Goal: Book appointment/travel/reservation

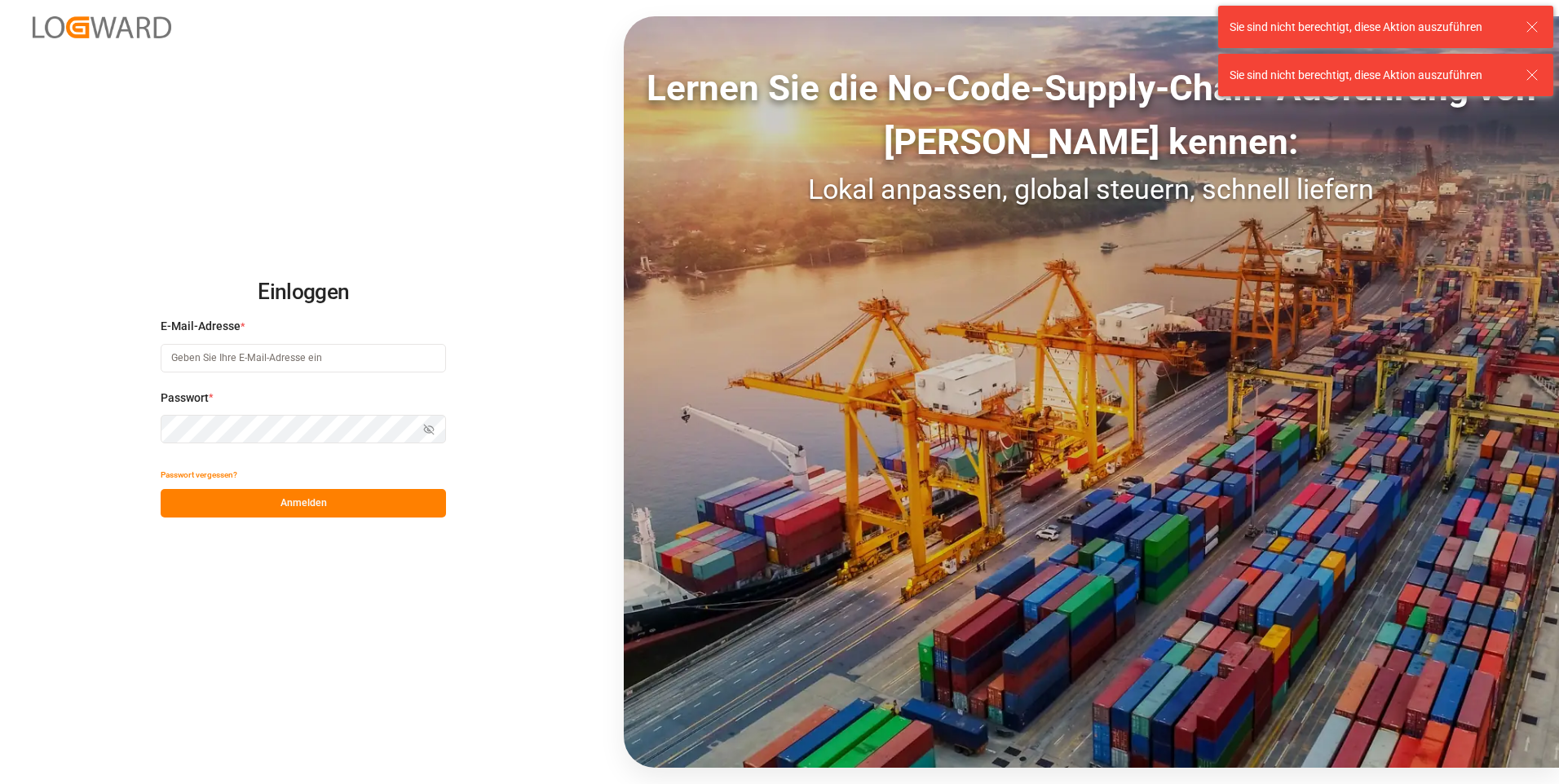
type input "[EMAIL_ADDRESS][DOMAIN_NAME]"
click at [1535, 28] on icon at bounding box center [1532, 27] width 20 height 20
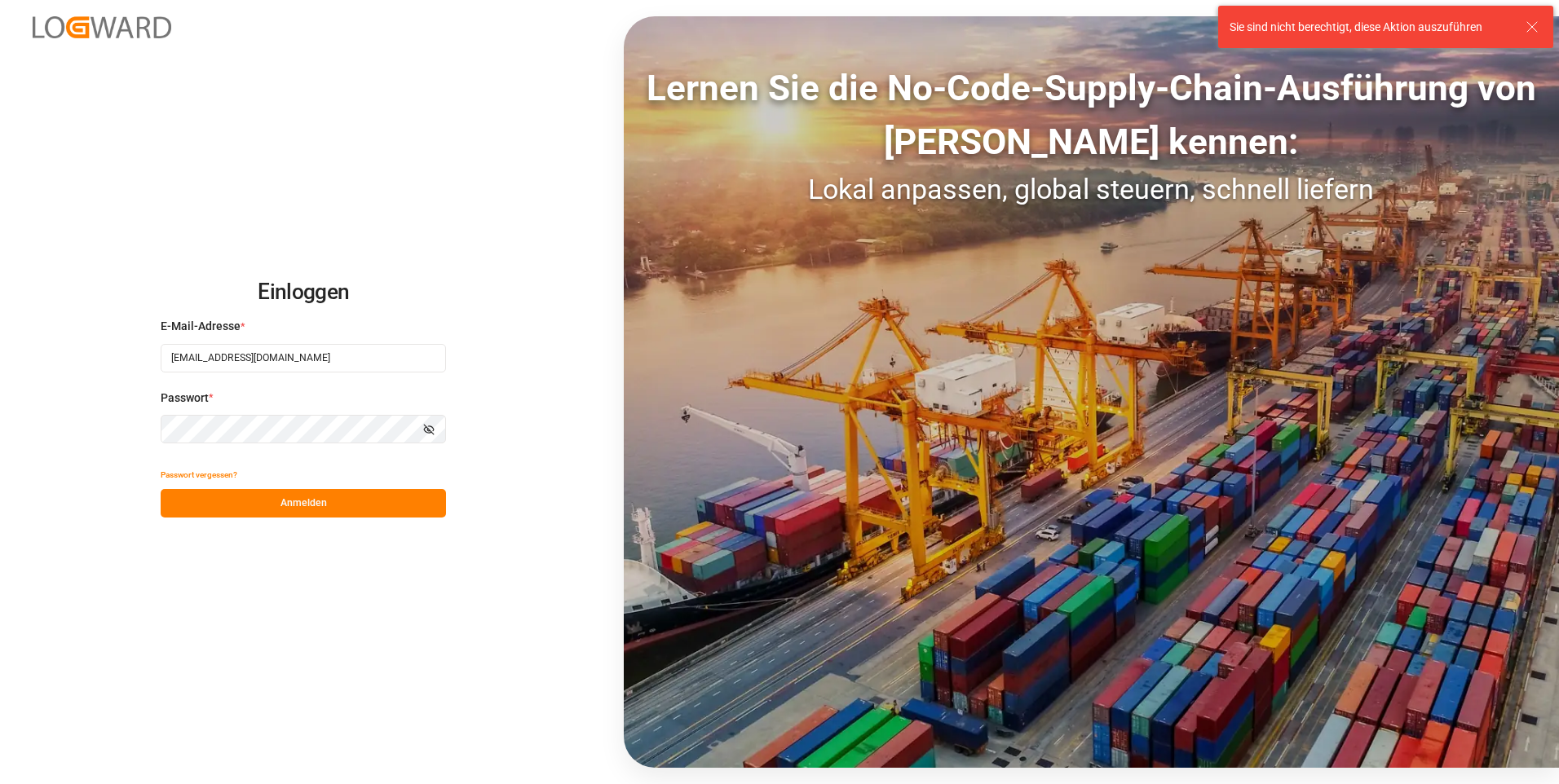
click at [1534, 21] on icon at bounding box center [1532, 27] width 20 height 20
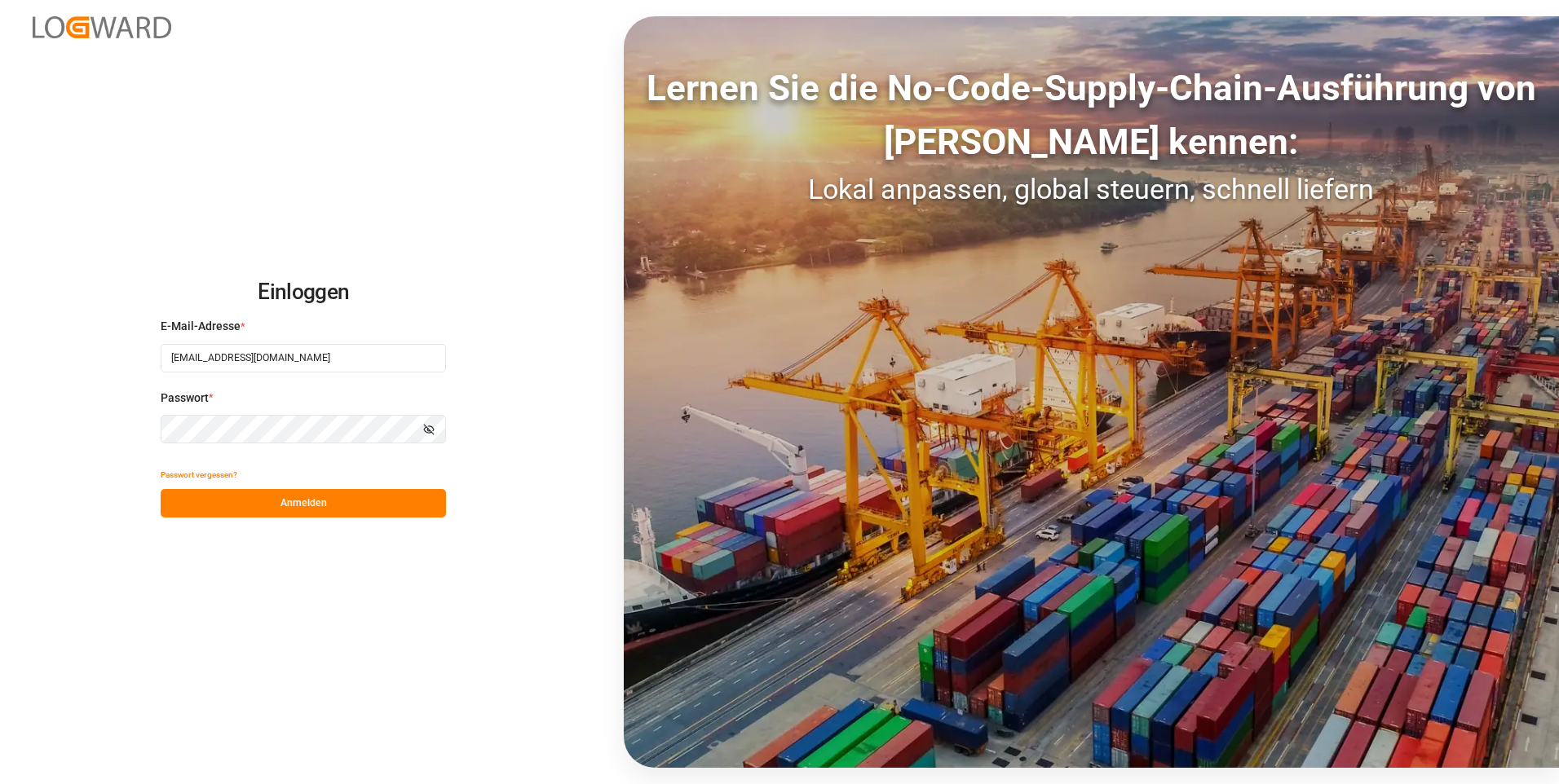
click at [327, 510] on button "Anmelden" at bounding box center [303, 503] width 285 height 29
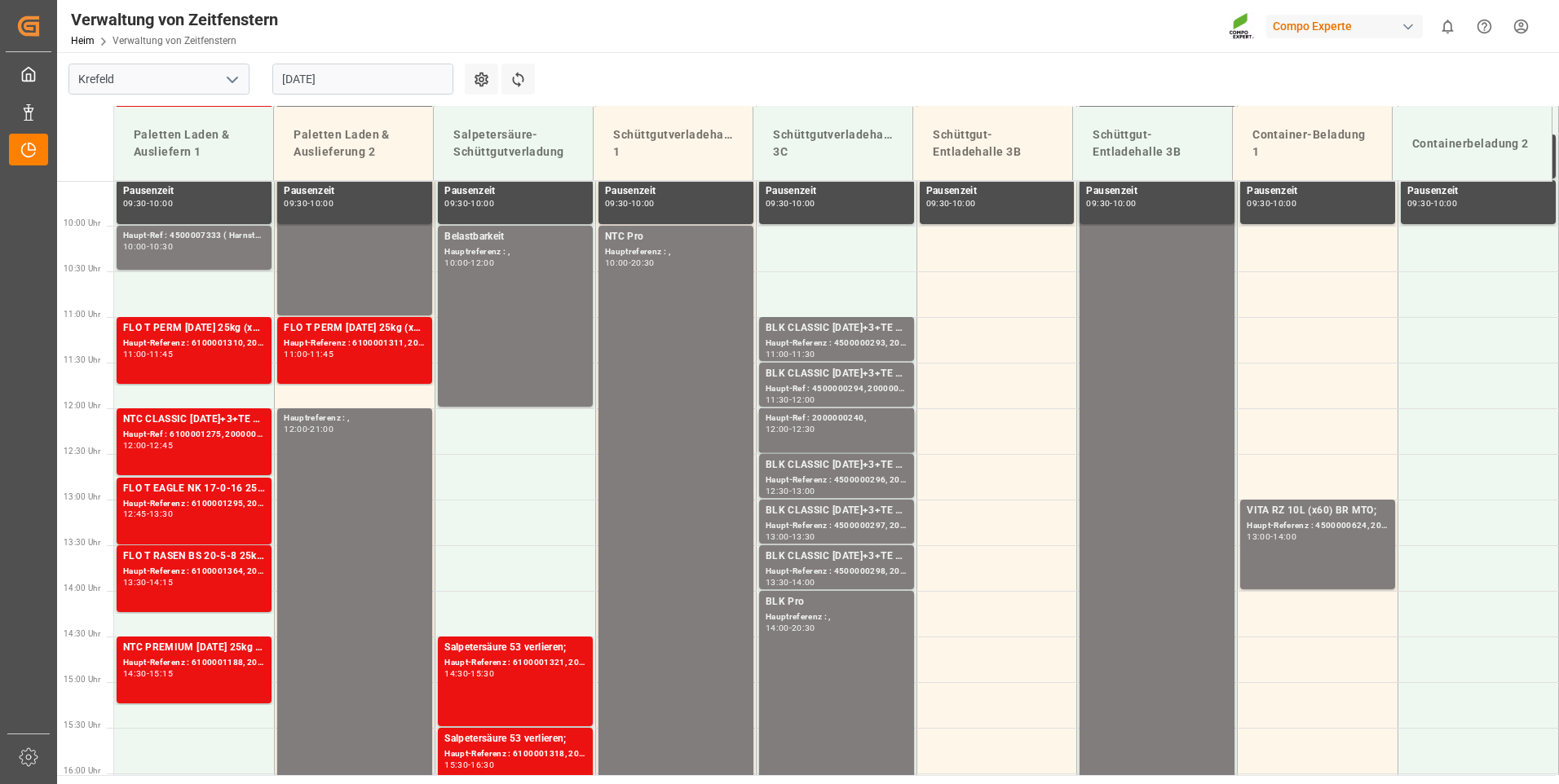
scroll to position [920, 0]
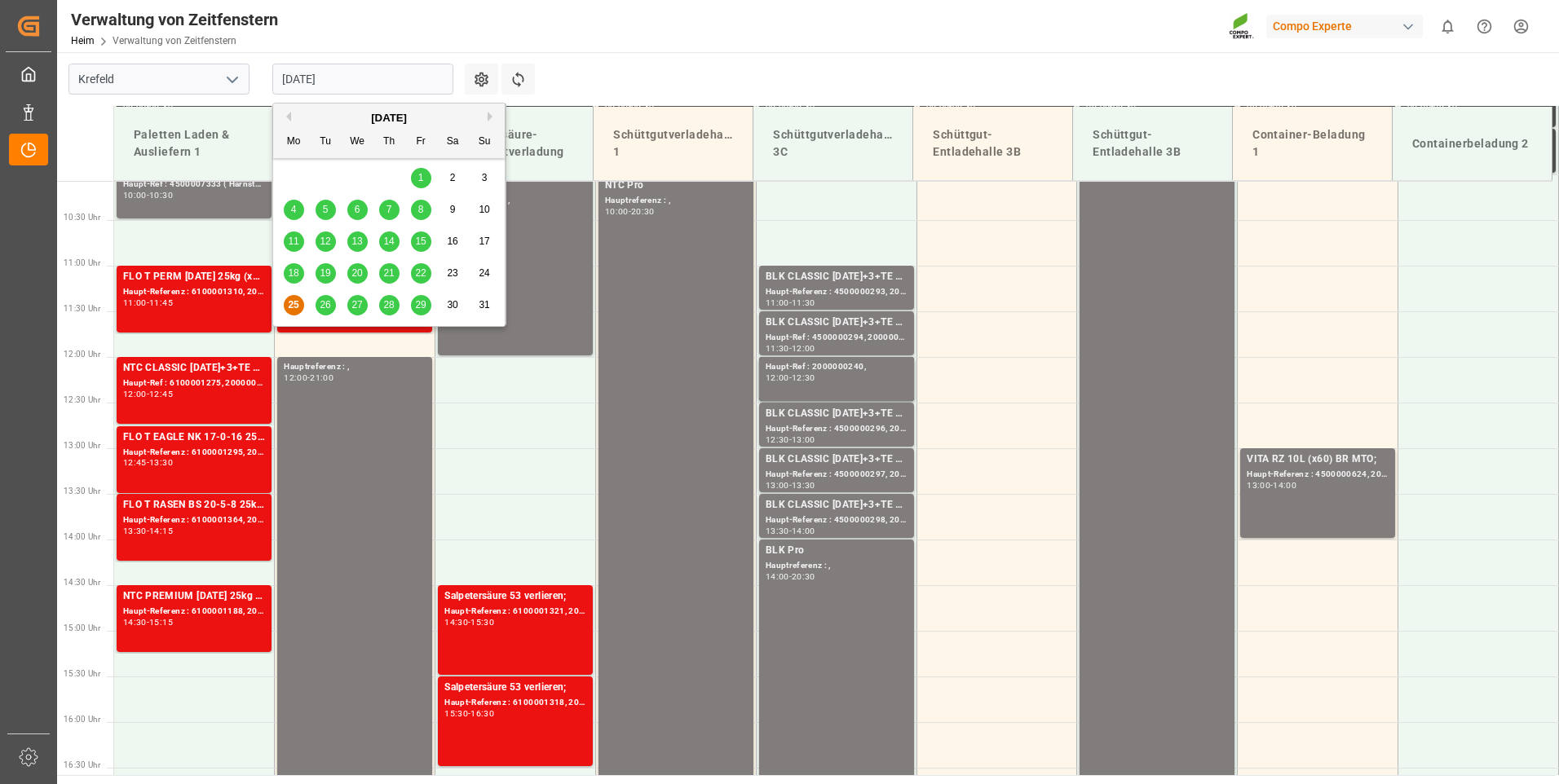
click at [359, 81] on input "[DATE]" at bounding box center [363, 78] width 181 height 31
click at [323, 279] on div "19" at bounding box center [326, 274] width 21 height 20
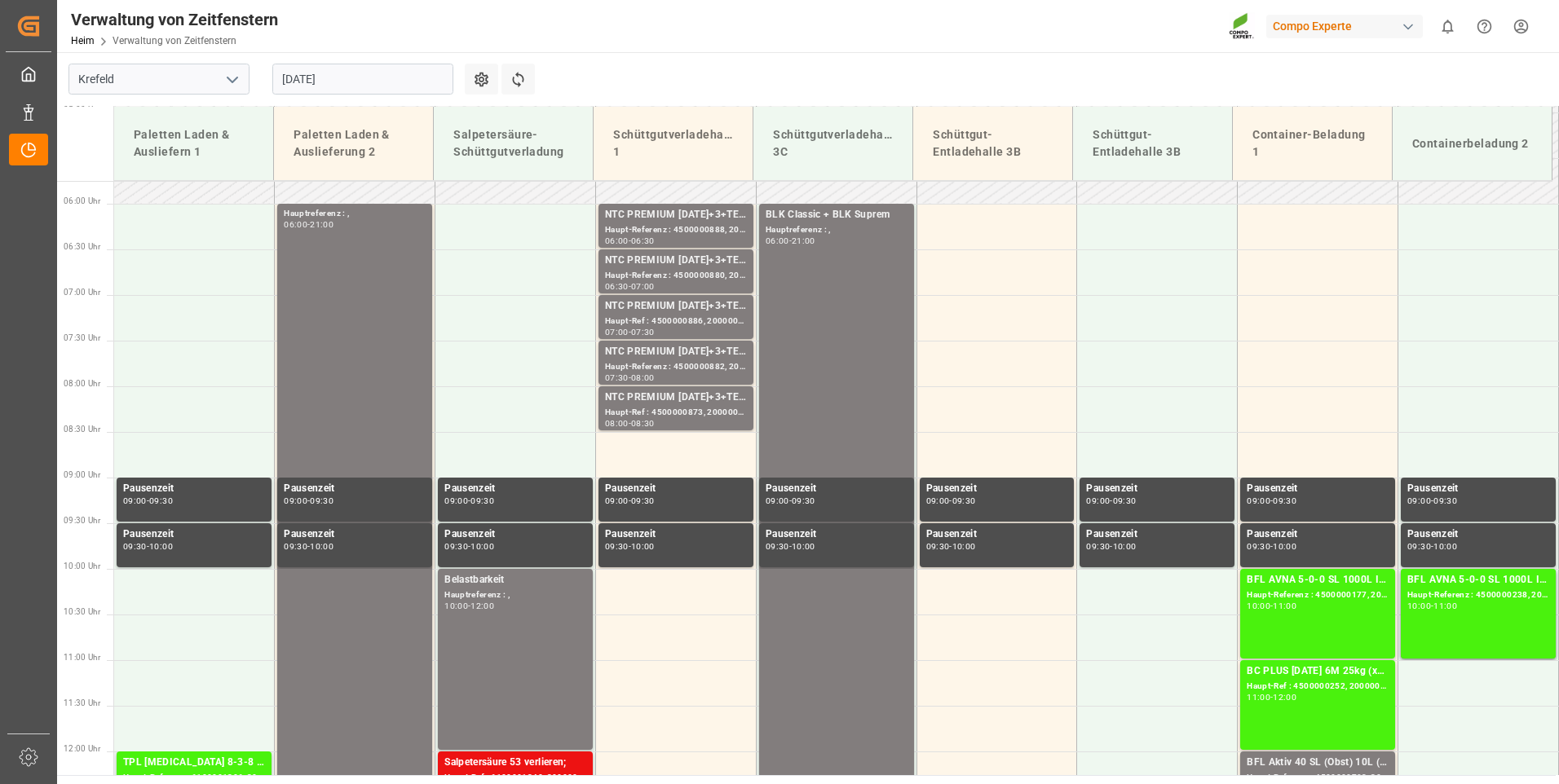
scroll to position [512, 0]
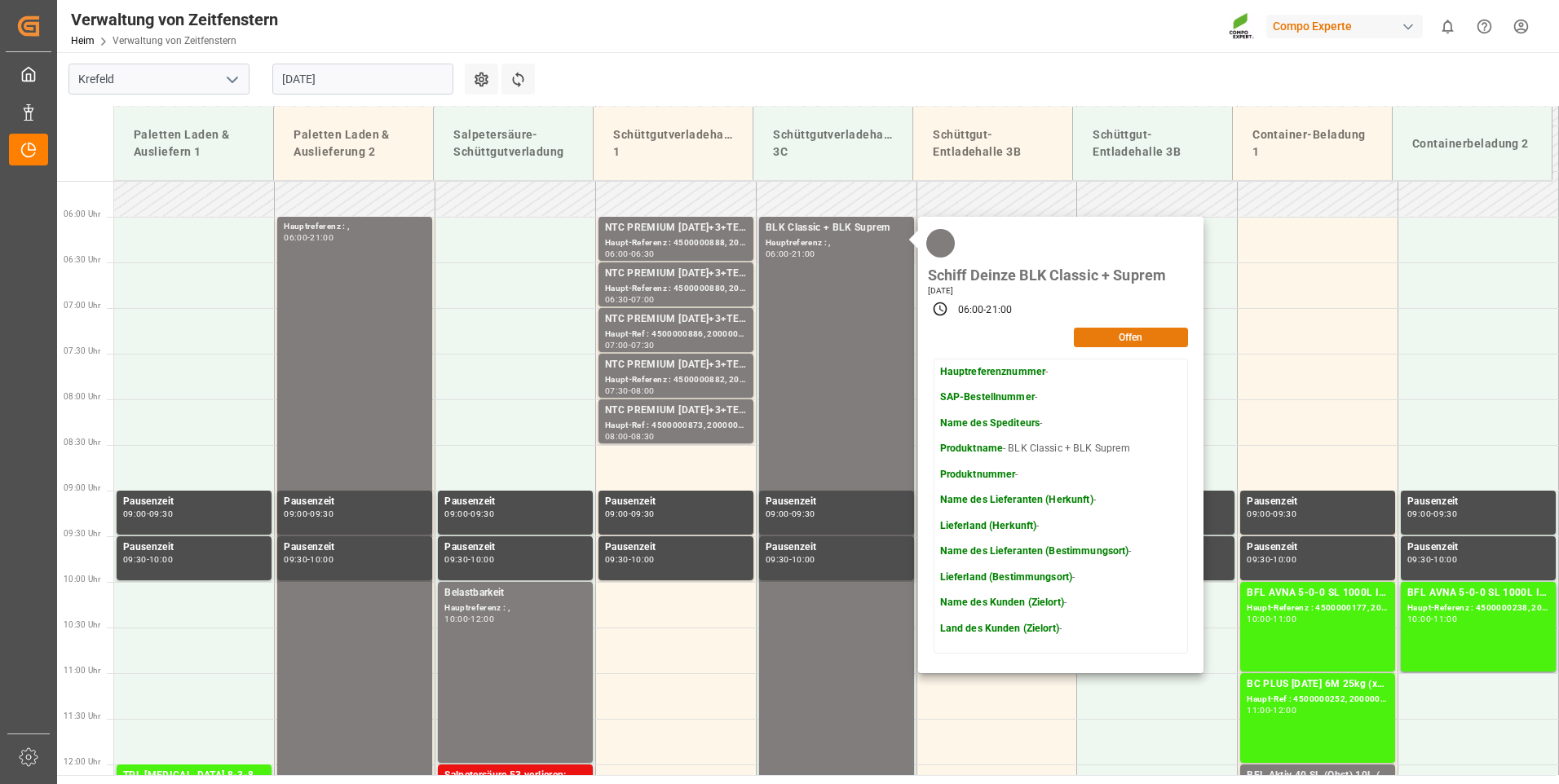
click at [1119, 345] on button "Offen" at bounding box center [1130, 338] width 114 height 20
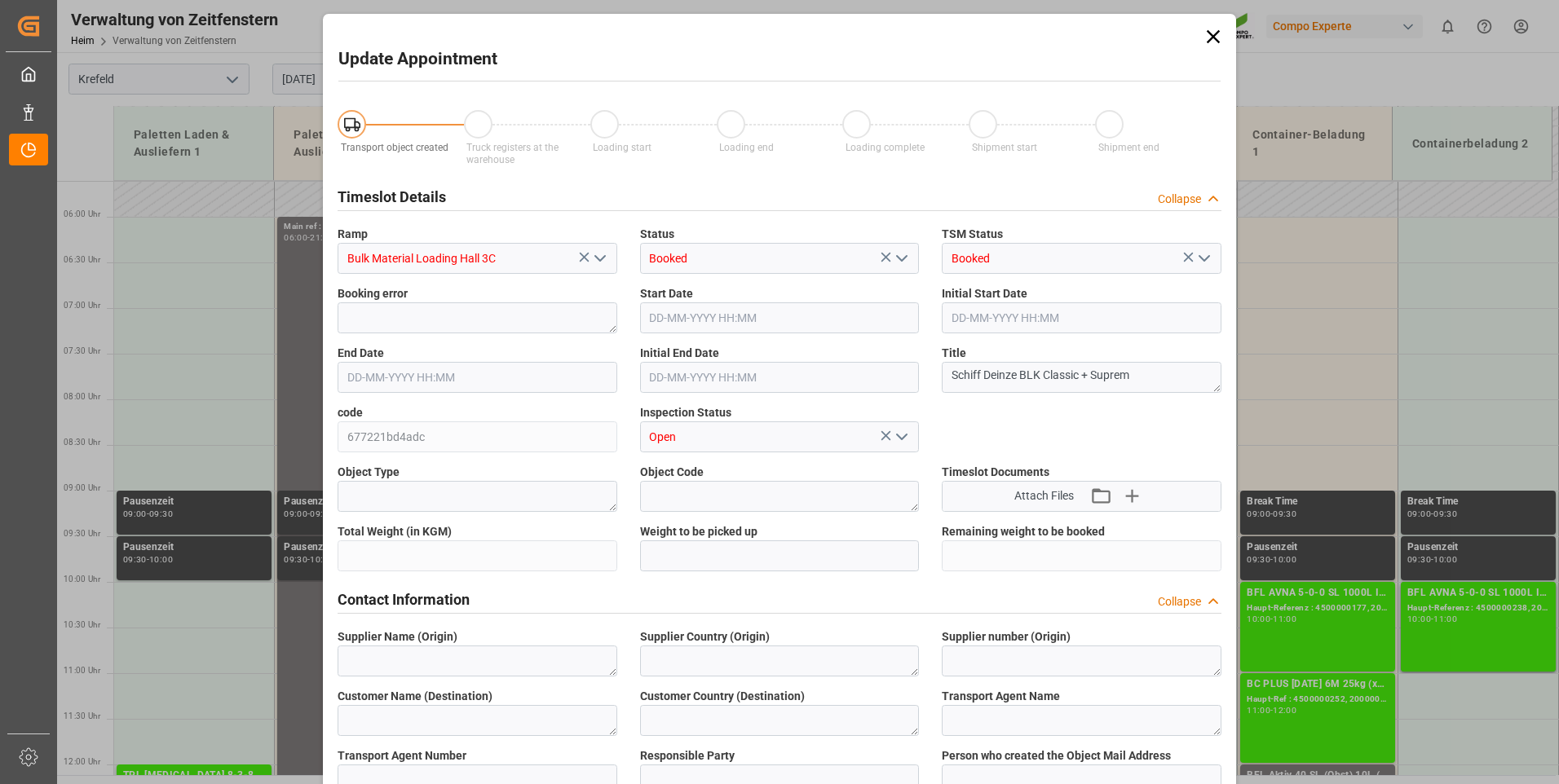
type input "[DATE] 06:00"
type input "[DATE] 21:00"
type input "[DATE] 08:32"
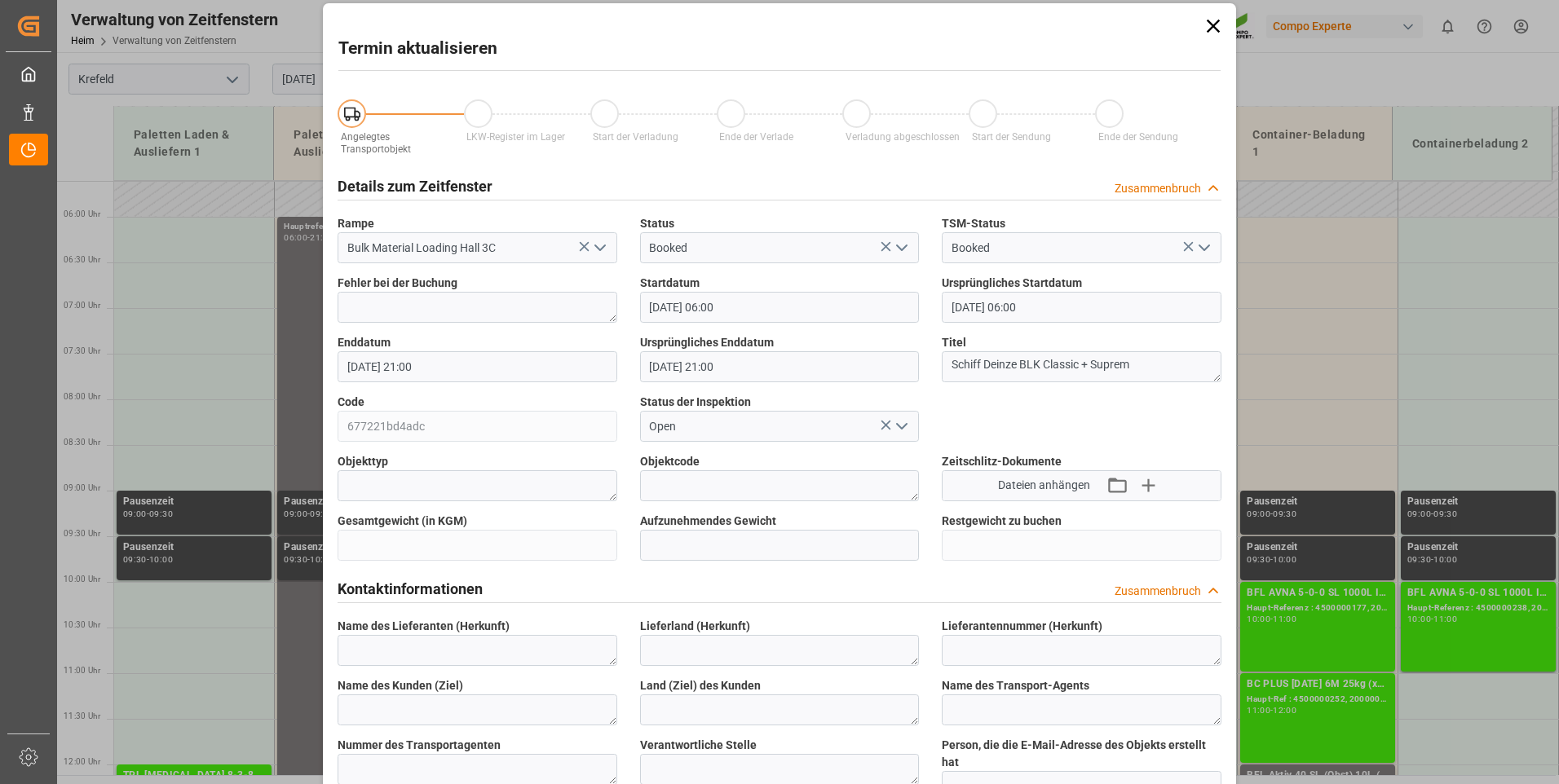
scroll to position [0, 0]
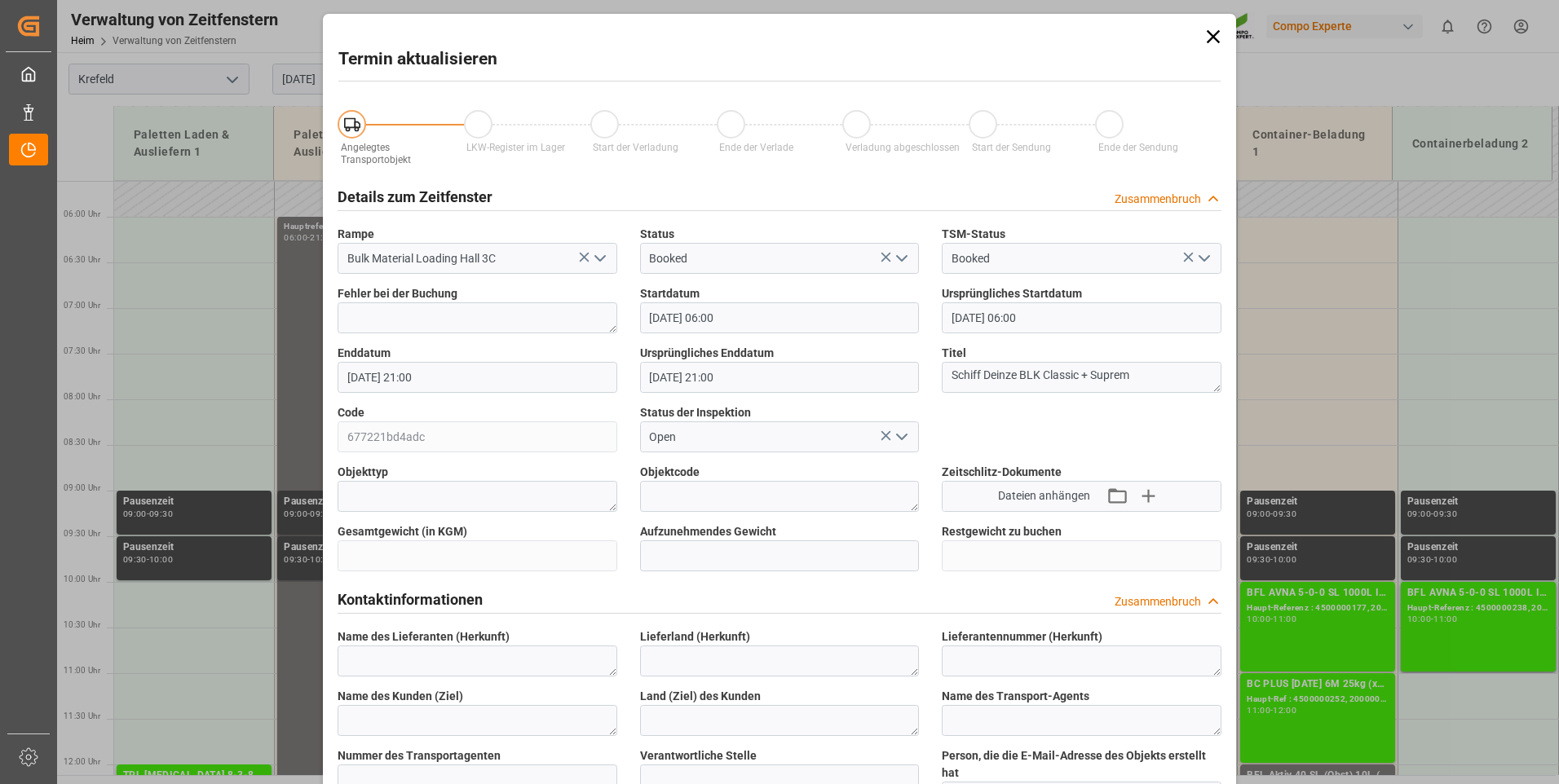
click at [1211, 39] on icon at bounding box center [1213, 37] width 23 height 23
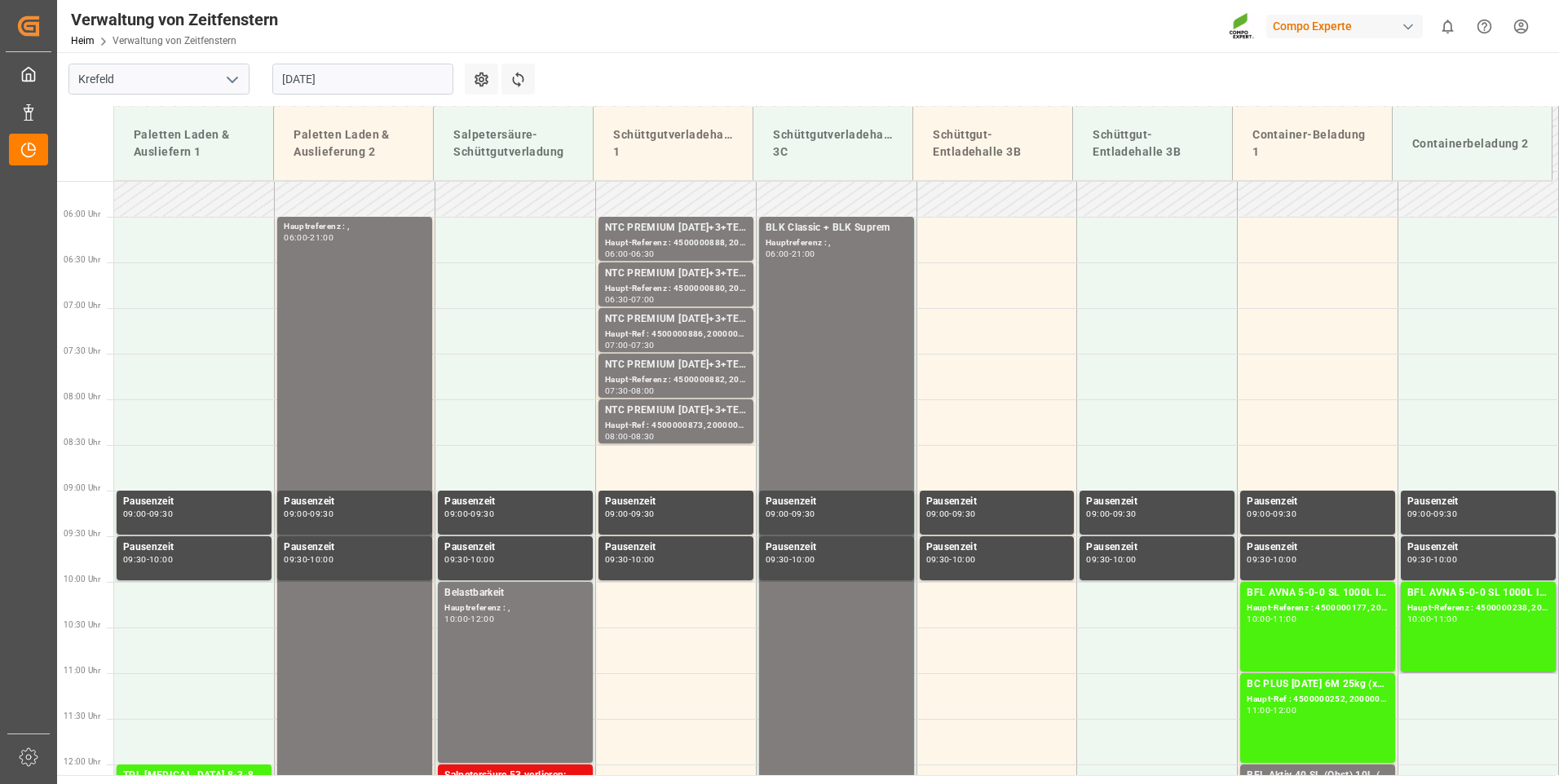
click at [383, 87] on input "[DATE]" at bounding box center [363, 78] width 181 height 31
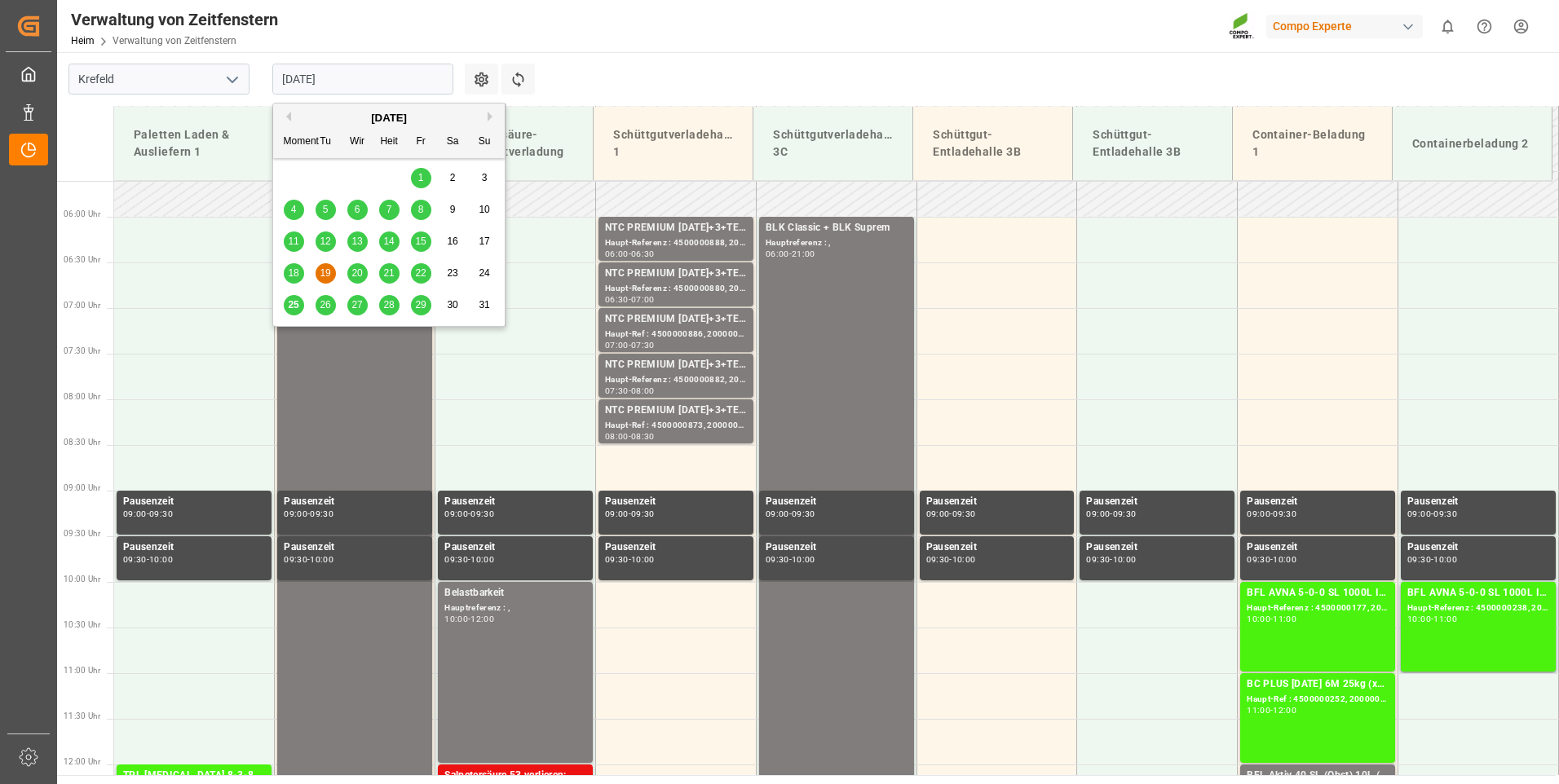
click at [360, 272] on span "20" at bounding box center [357, 273] width 11 height 12
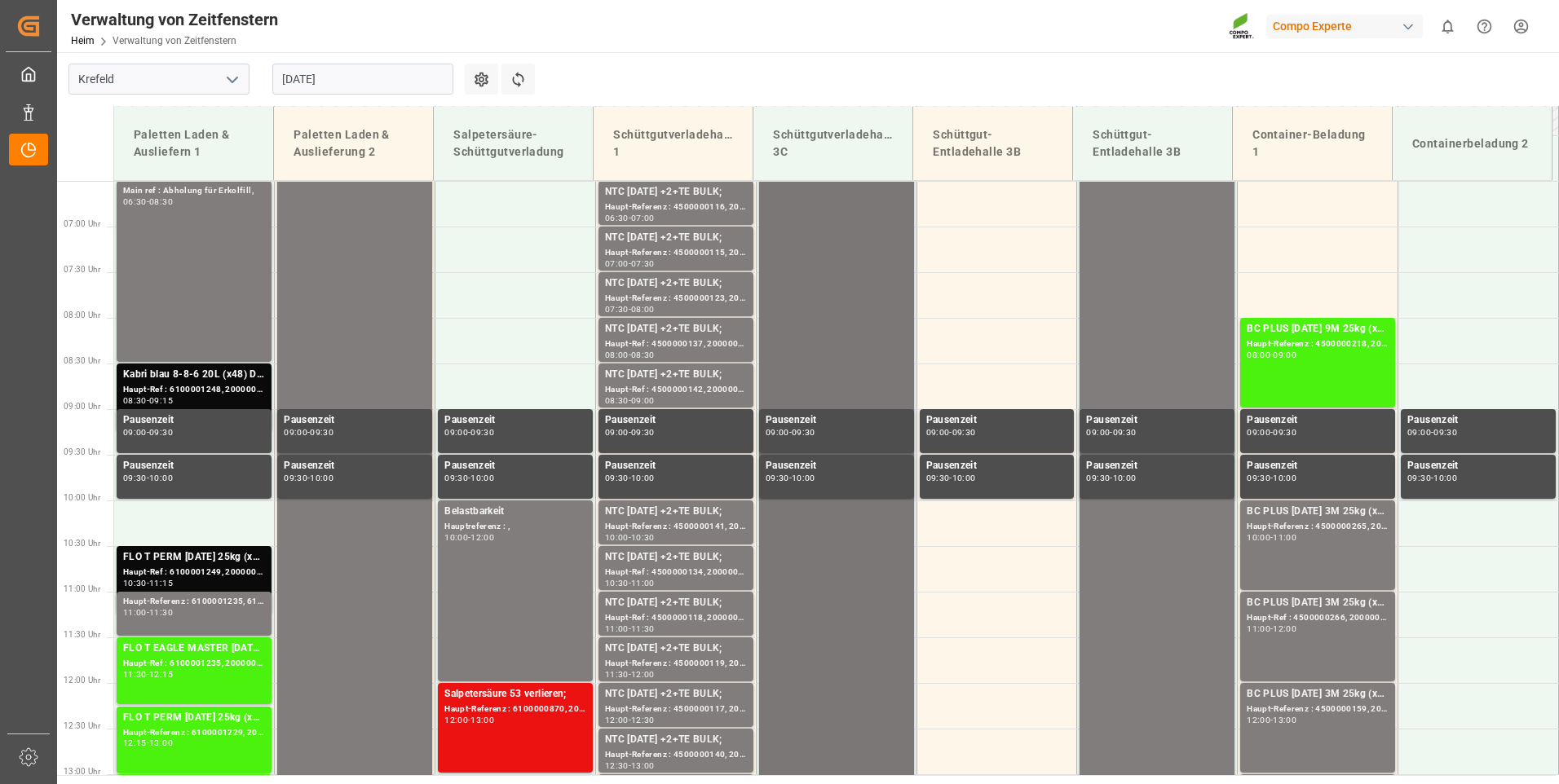
scroll to position [267, 0]
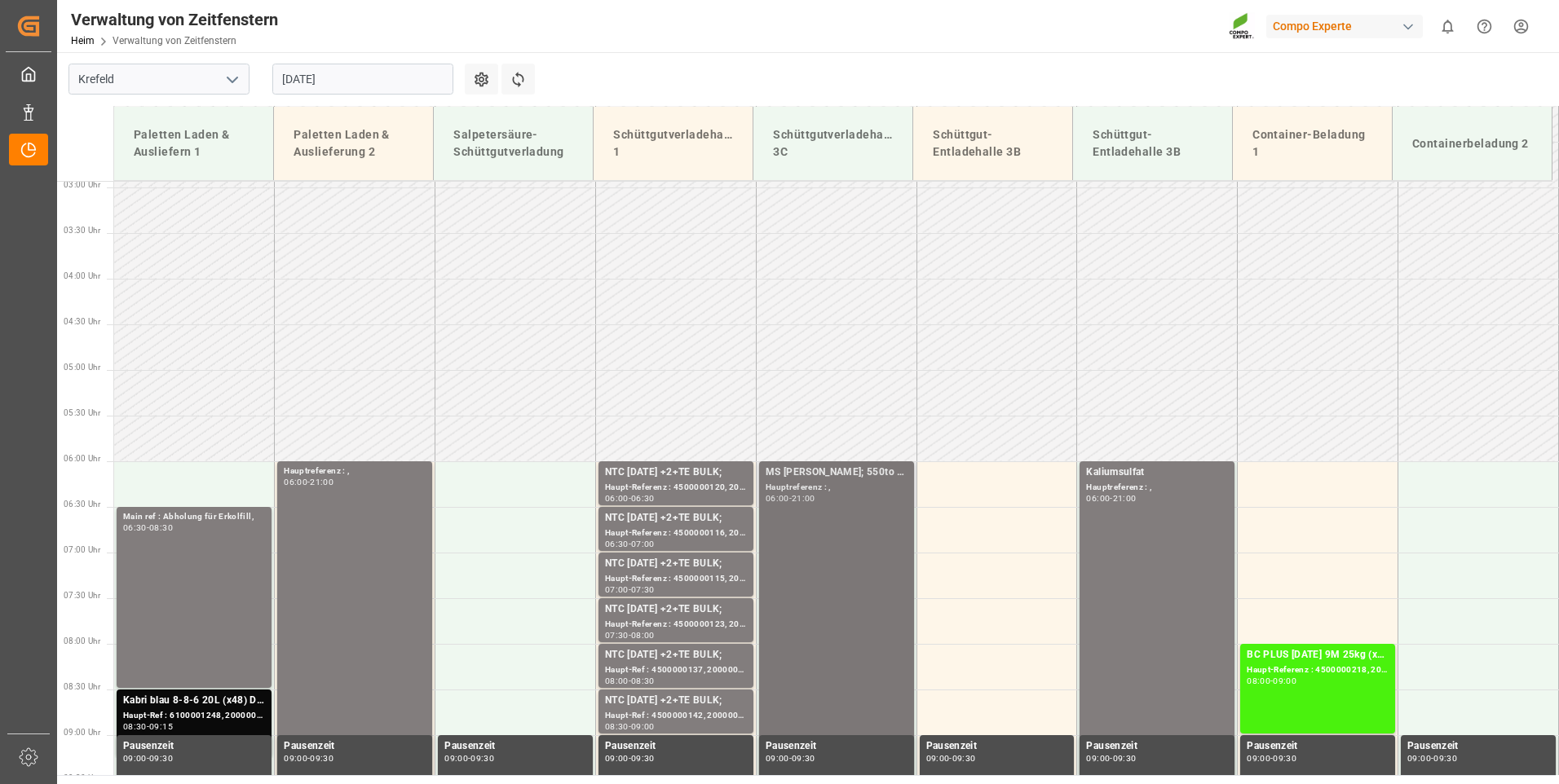
click at [827, 483] on div "Hauptreferenz : ," at bounding box center [836, 488] width 142 height 14
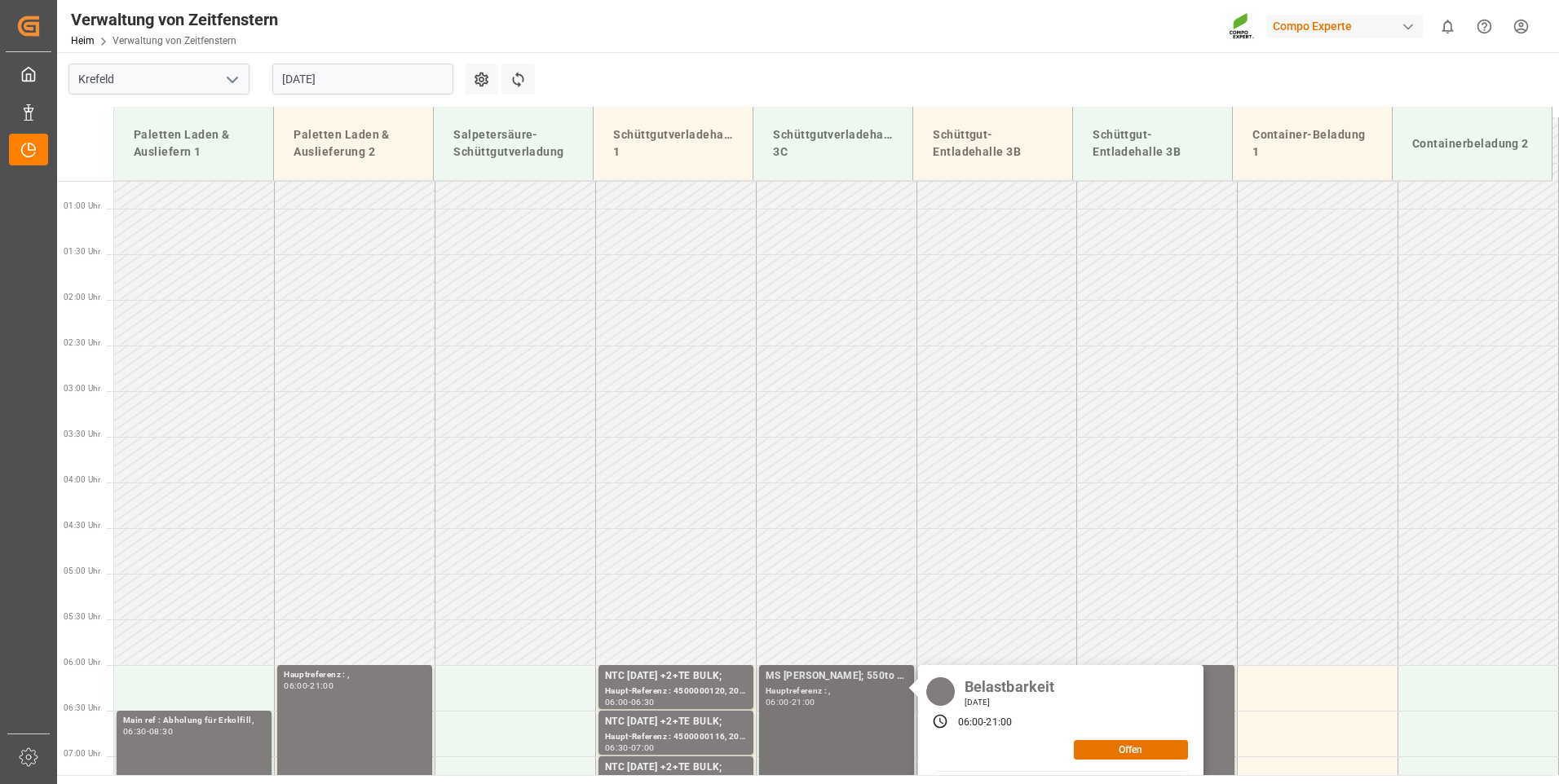
scroll to position [23, 0]
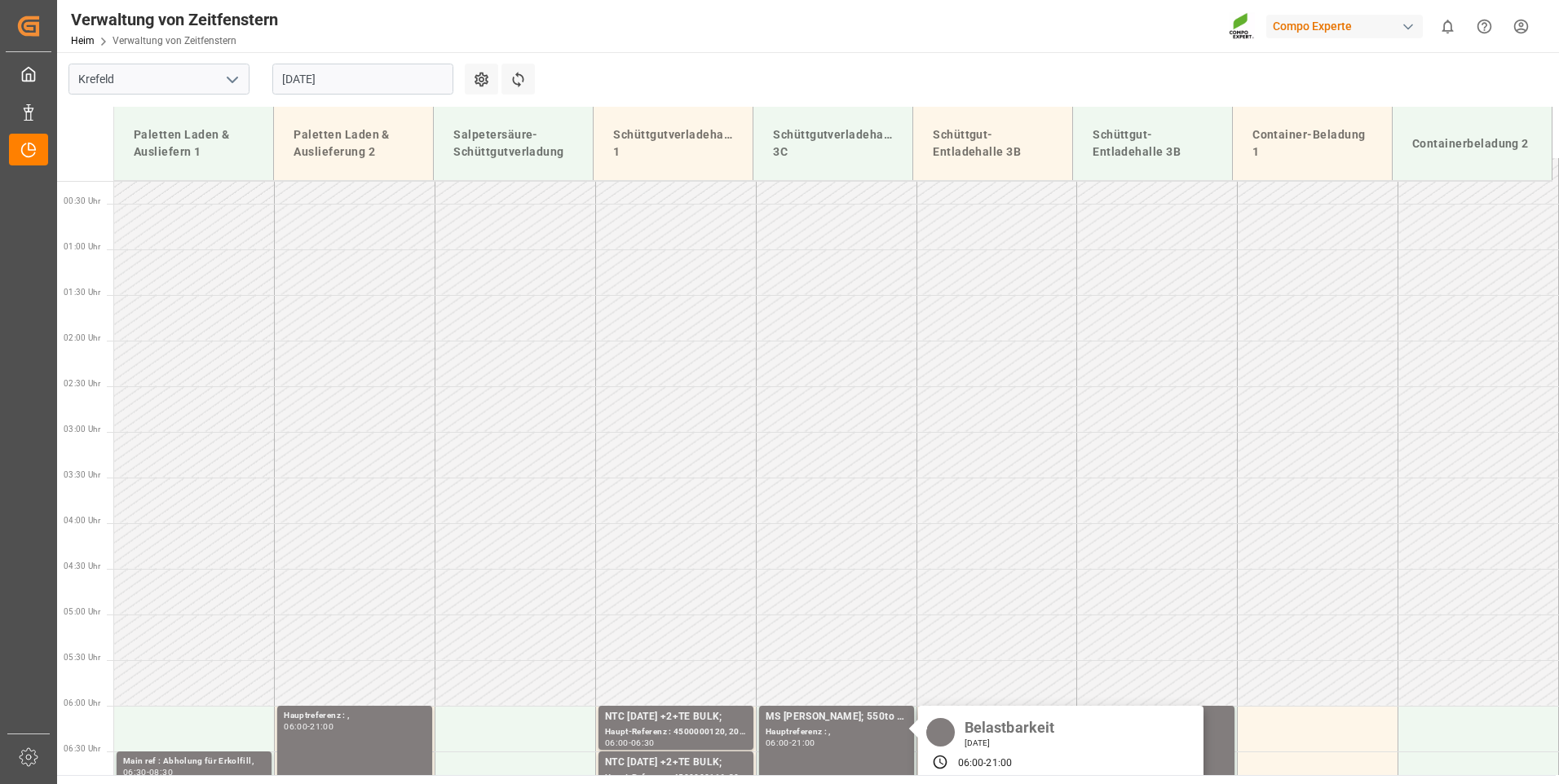
click at [427, 88] on input "[DATE]" at bounding box center [363, 78] width 181 height 31
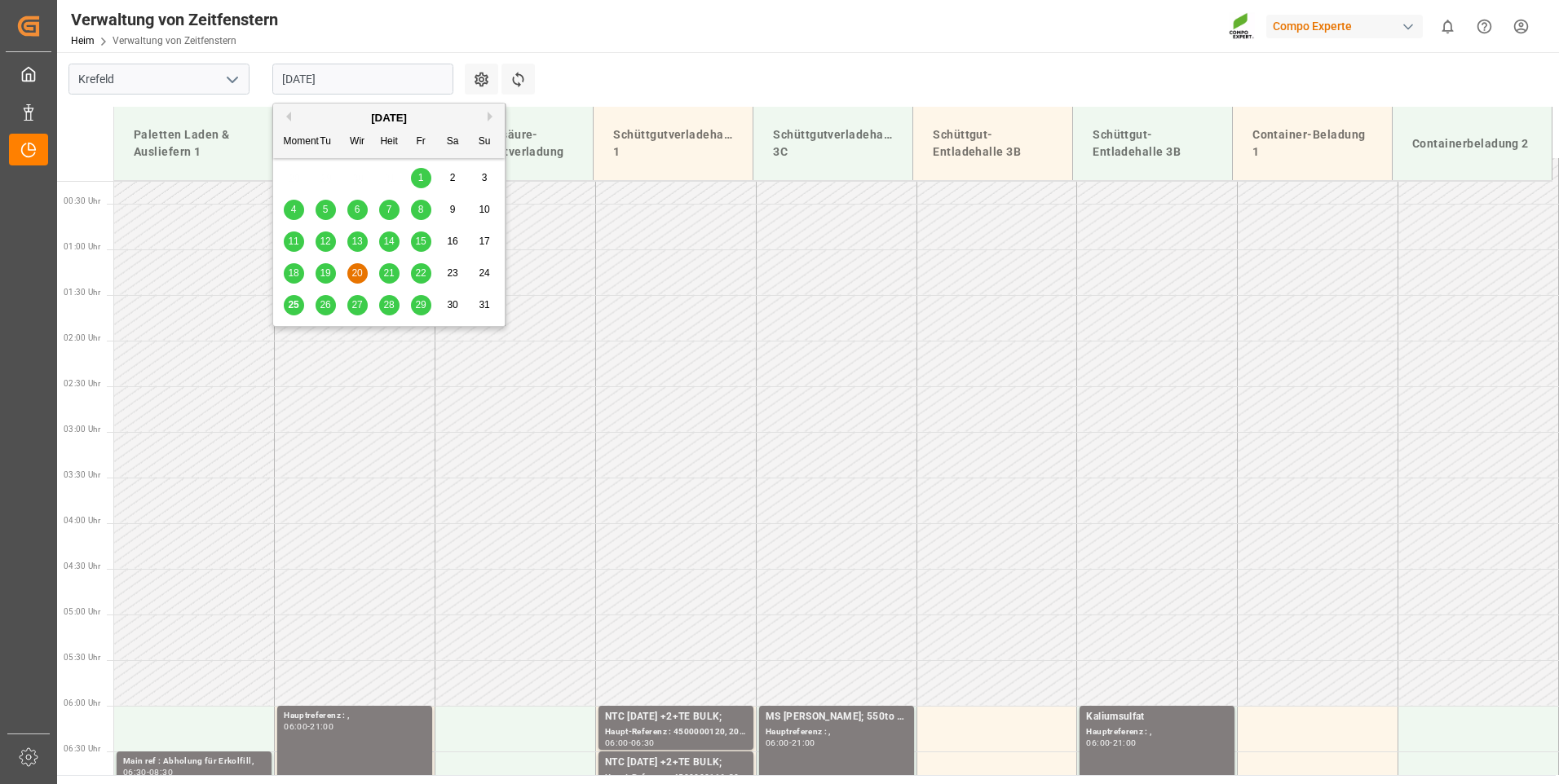
click at [293, 271] on span "18" at bounding box center [293, 273] width 11 height 12
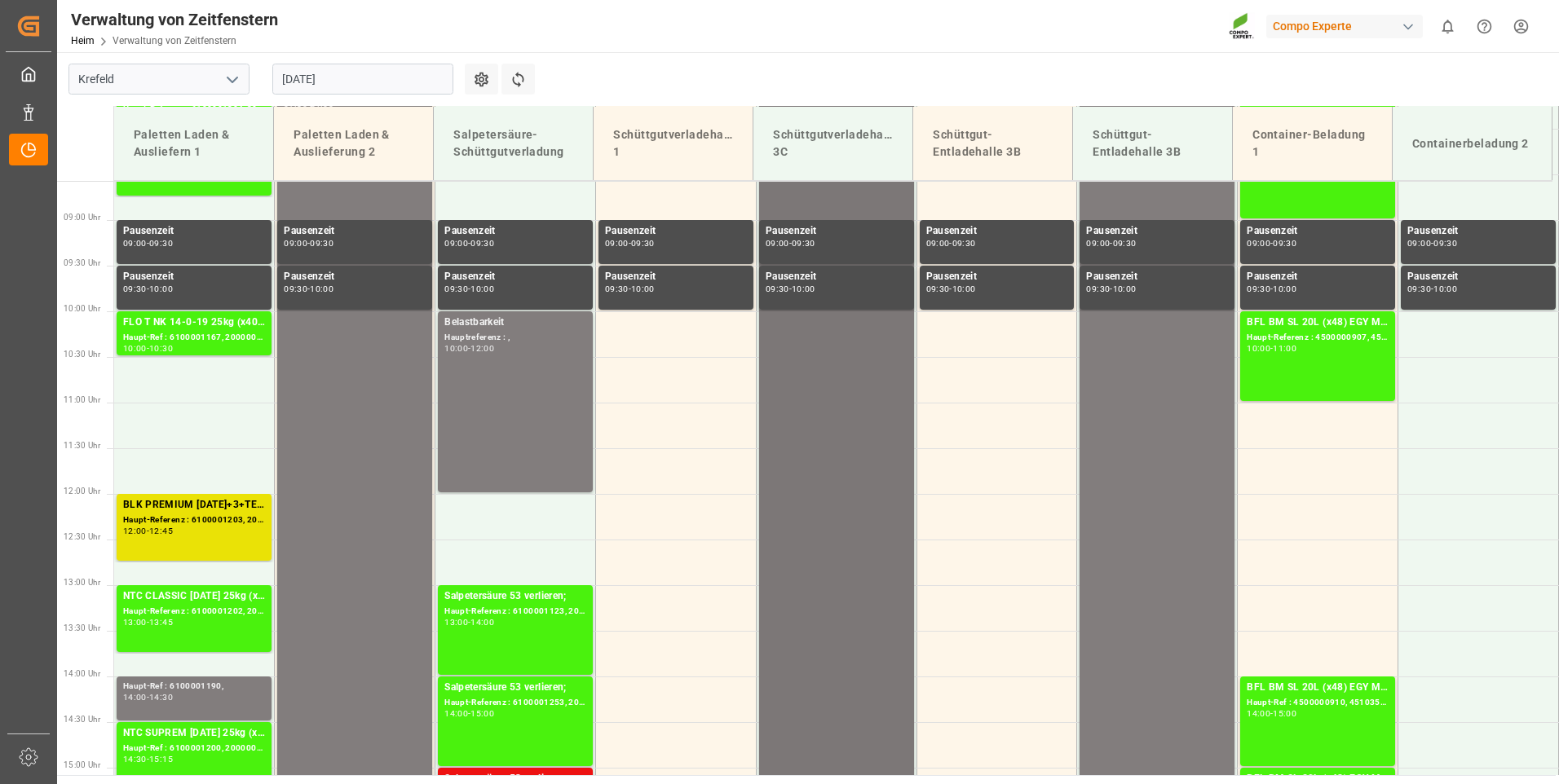
scroll to position [456, 0]
